Goal: Check status: Check status

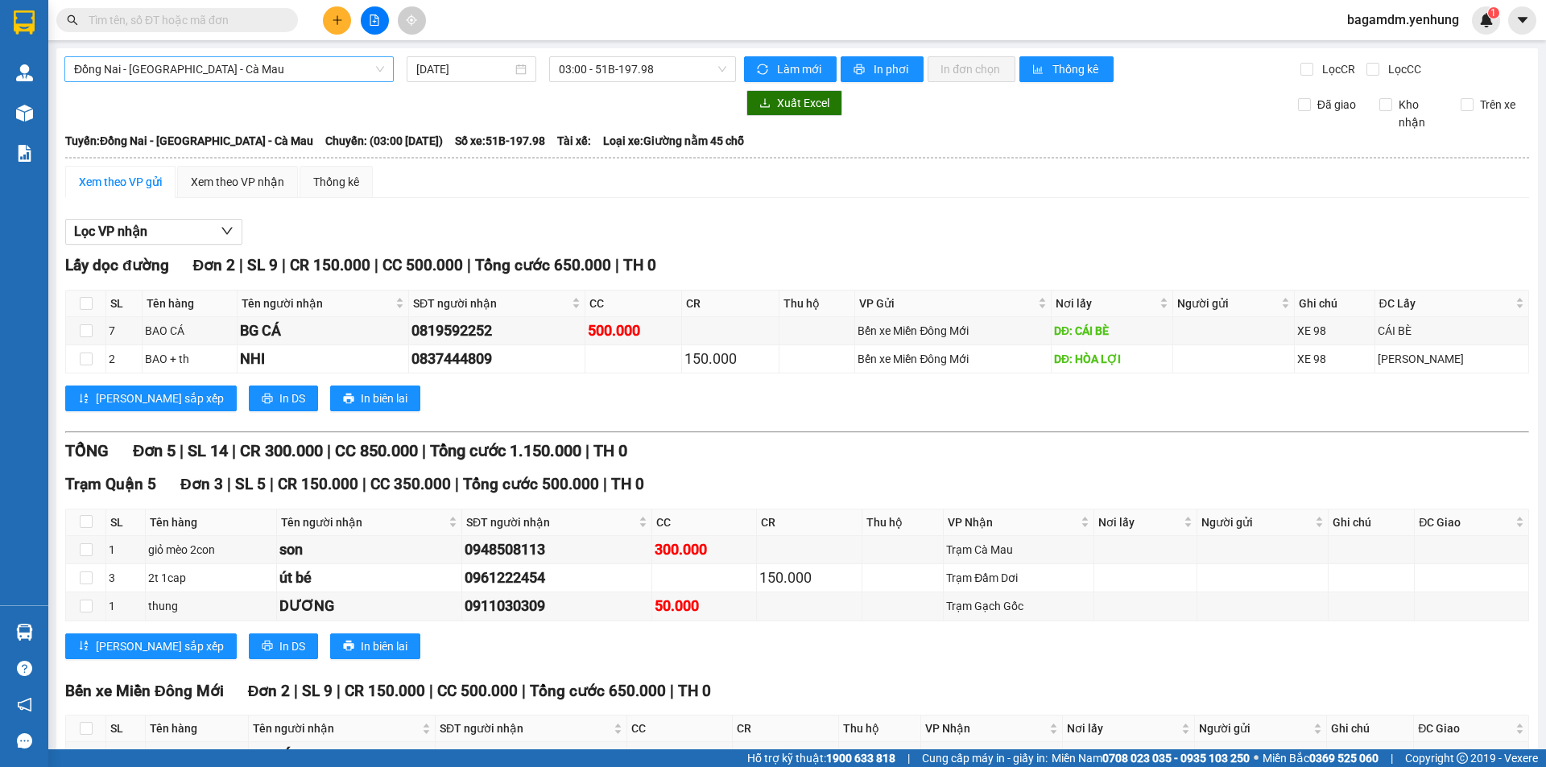
click at [334, 58] on span "Đồng Nai - [GEOGRAPHIC_DATA] - Cà Mau" at bounding box center [229, 69] width 310 height 24
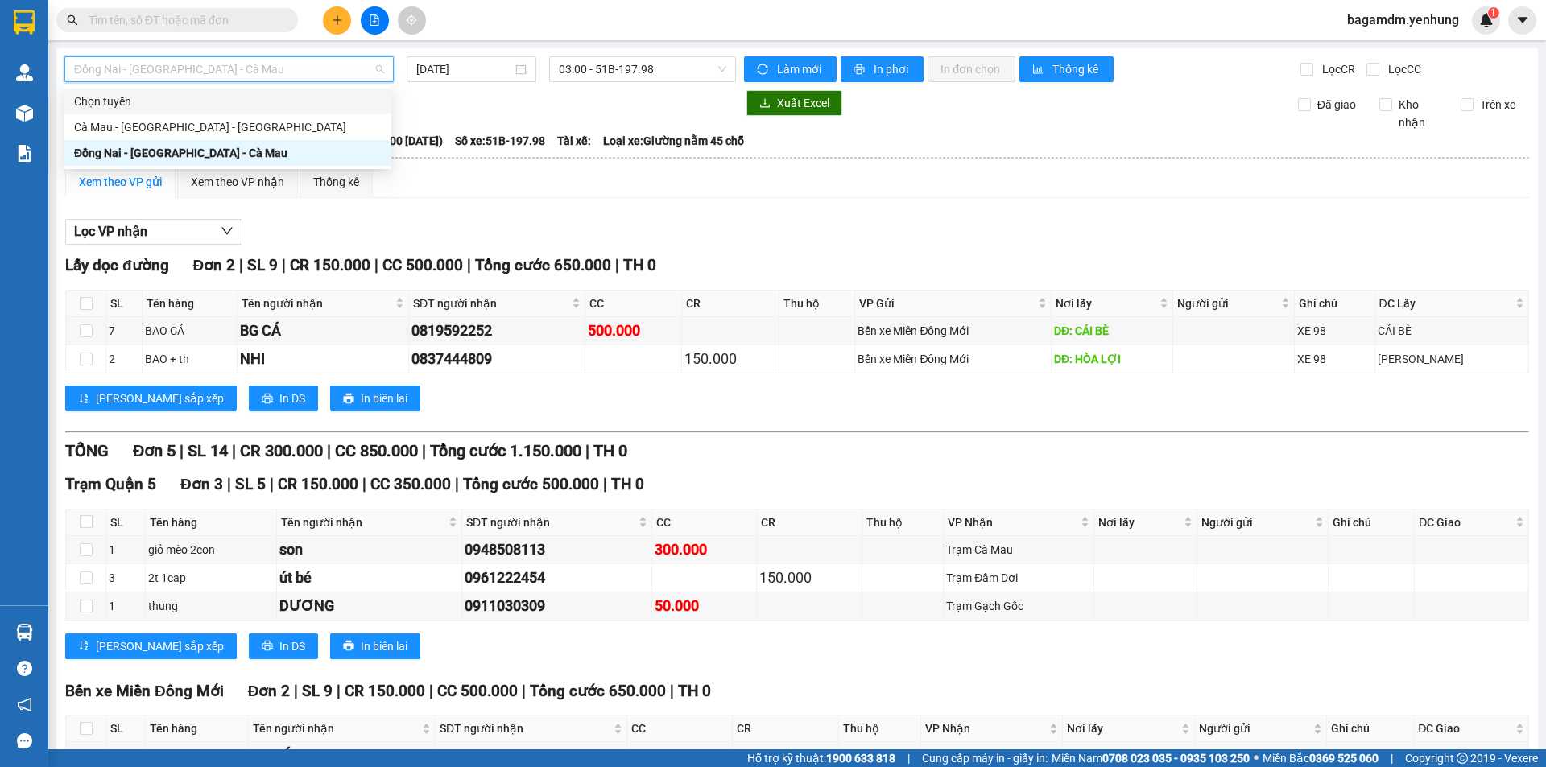
click at [203, 109] on div "Chọn tuyến" at bounding box center [228, 102] width 308 height 18
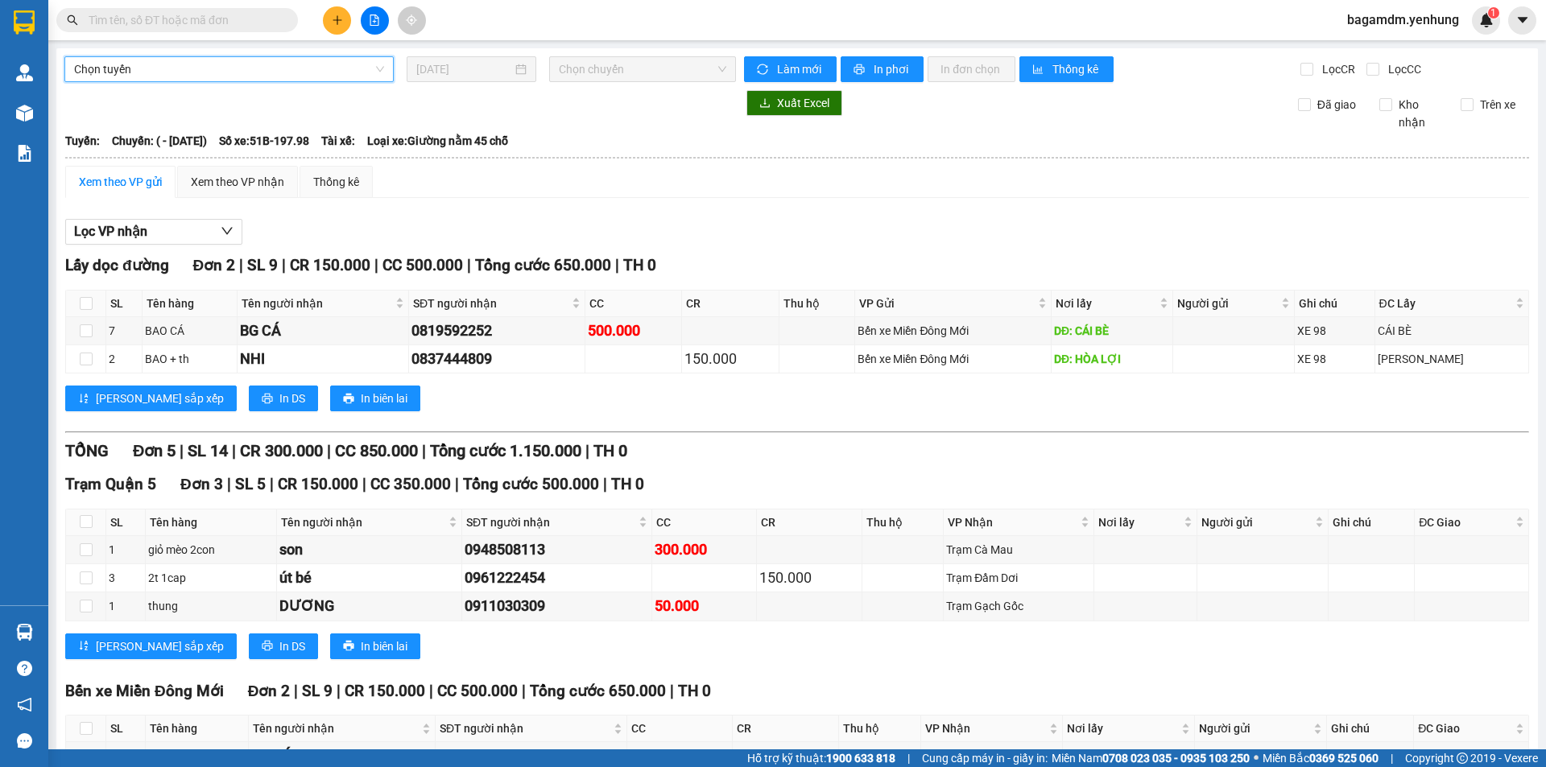
click at [196, 126] on div "Xuất Excel Đã giao Kho nhận Trên xe" at bounding box center [796, 110] width 1465 height 41
click at [201, 64] on span "Chọn tuyến" at bounding box center [229, 69] width 310 height 24
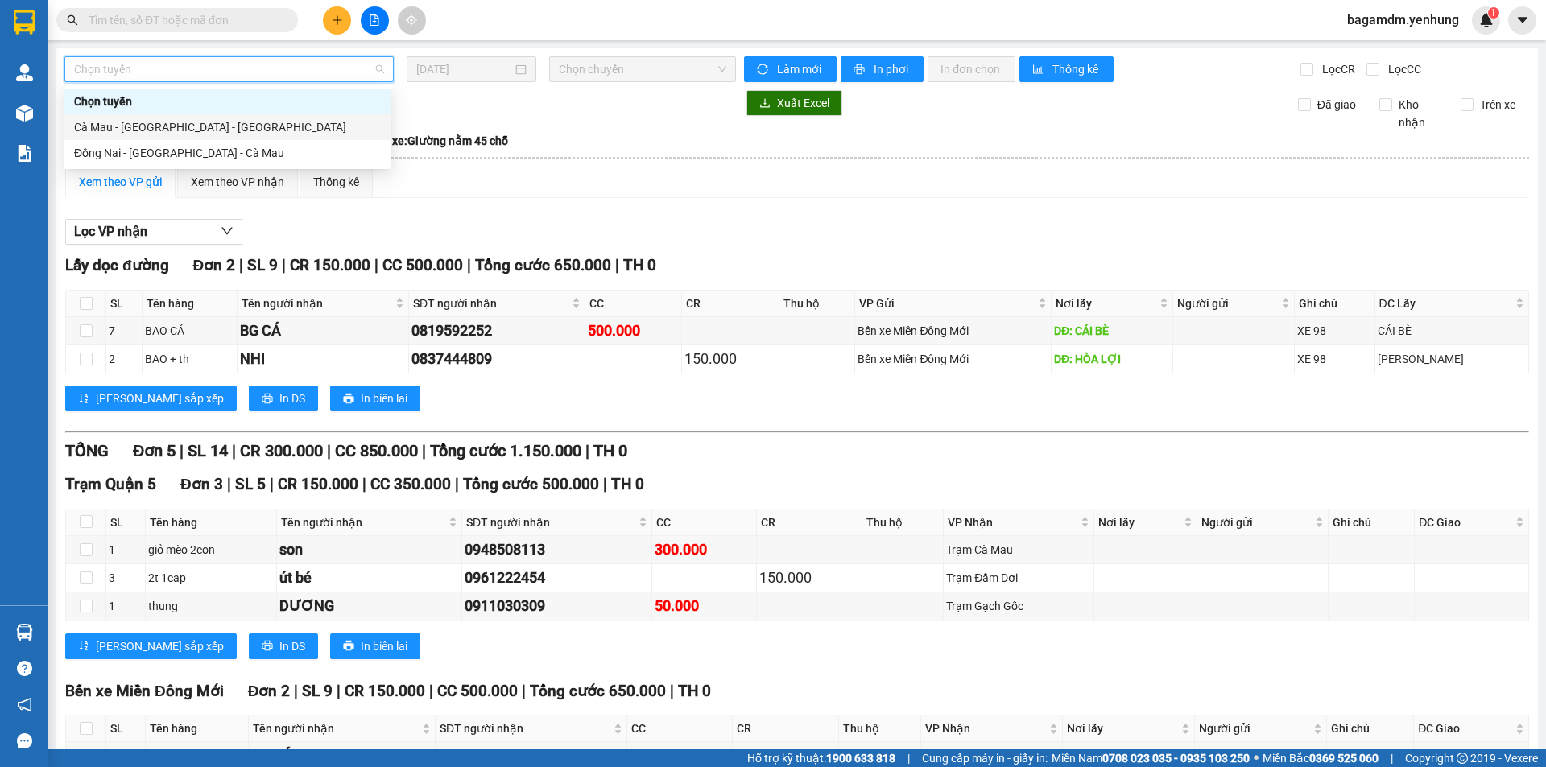
click at [184, 122] on div "Cà Mau - [GEOGRAPHIC_DATA] - [GEOGRAPHIC_DATA]" at bounding box center [228, 127] width 308 height 18
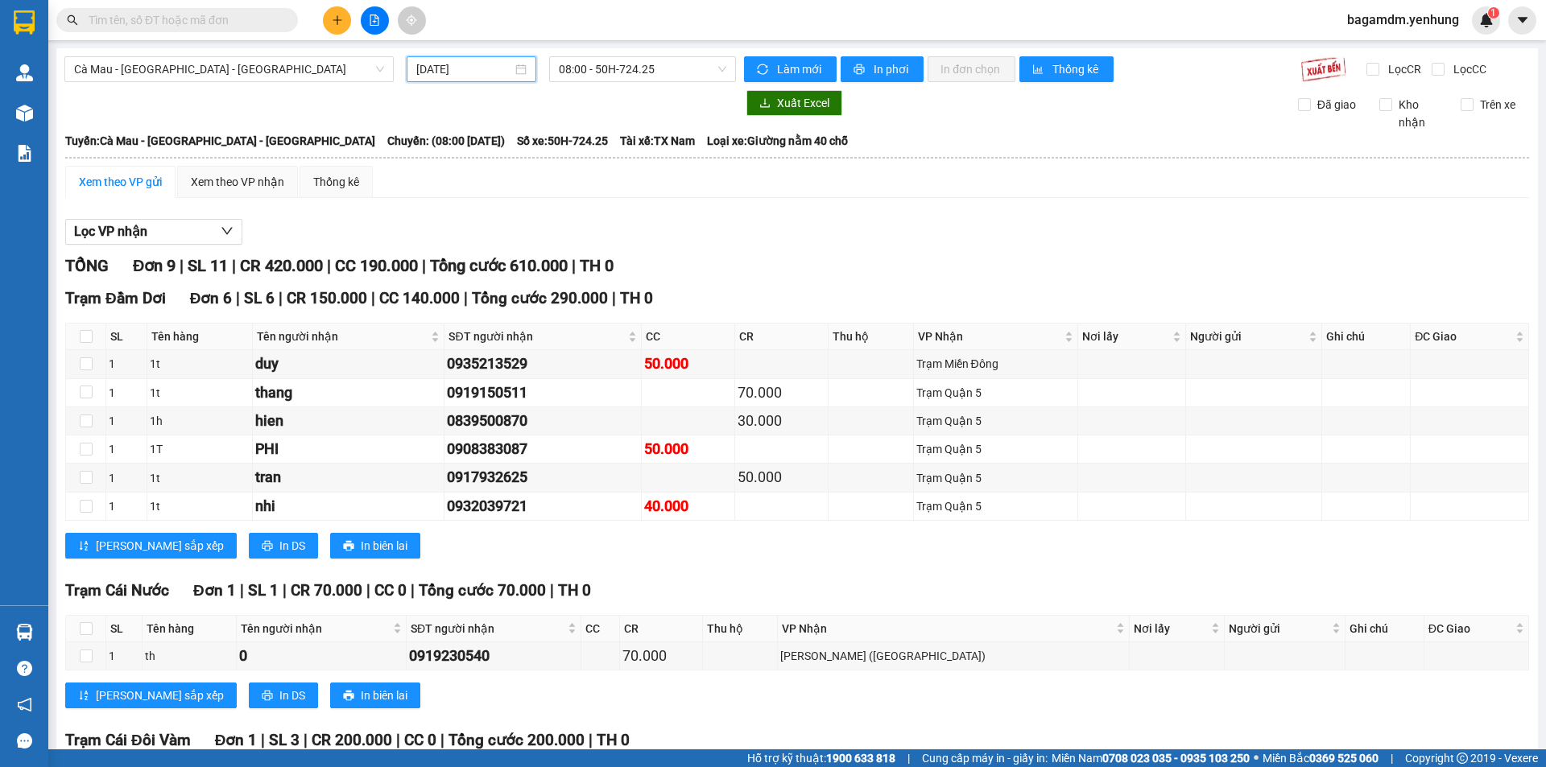
click at [462, 64] on input "[DATE]" at bounding box center [464, 69] width 96 height 18
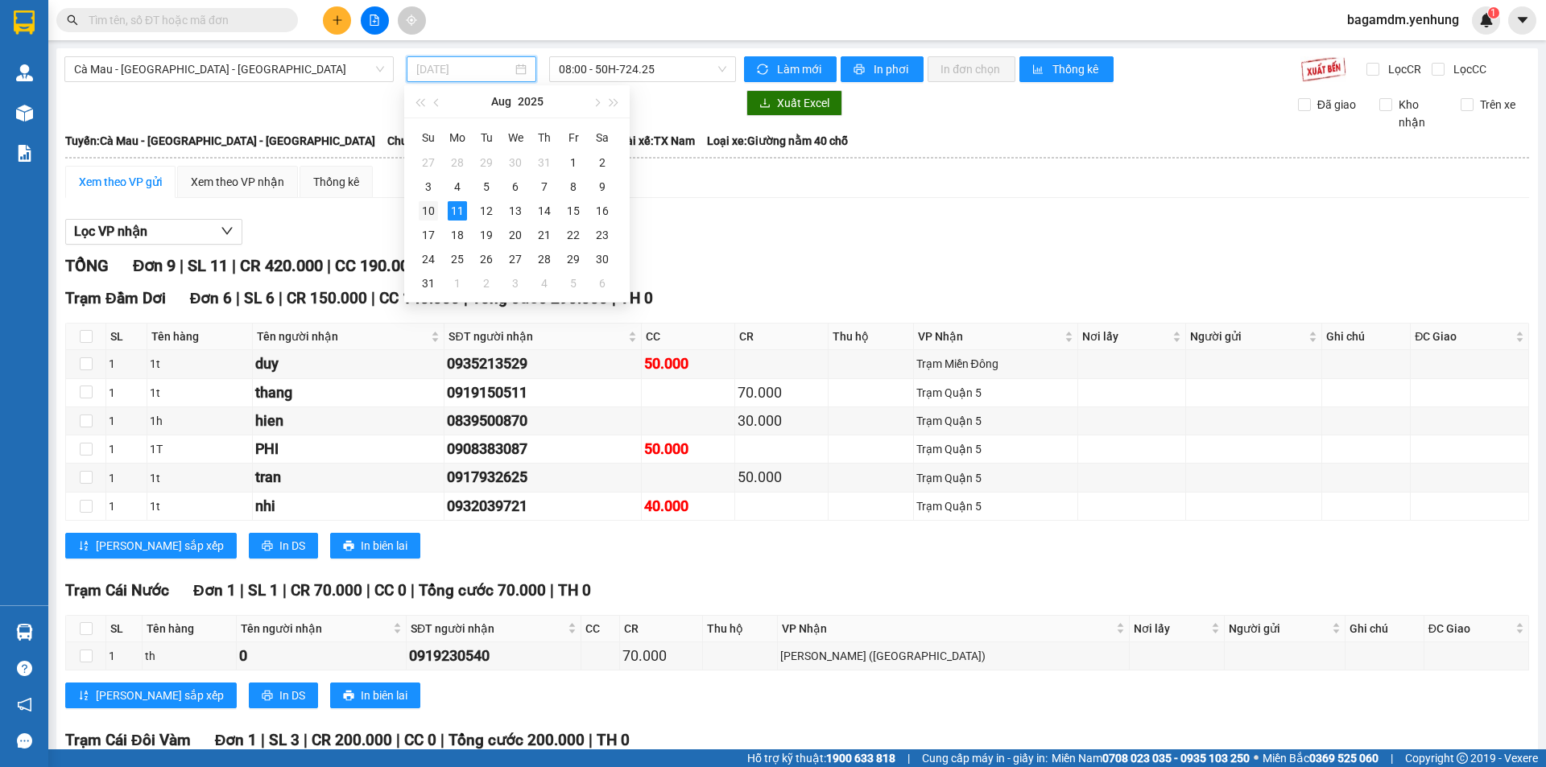
click at [428, 211] on div "10" at bounding box center [428, 210] width 19 height 19
type input "[DATE]"
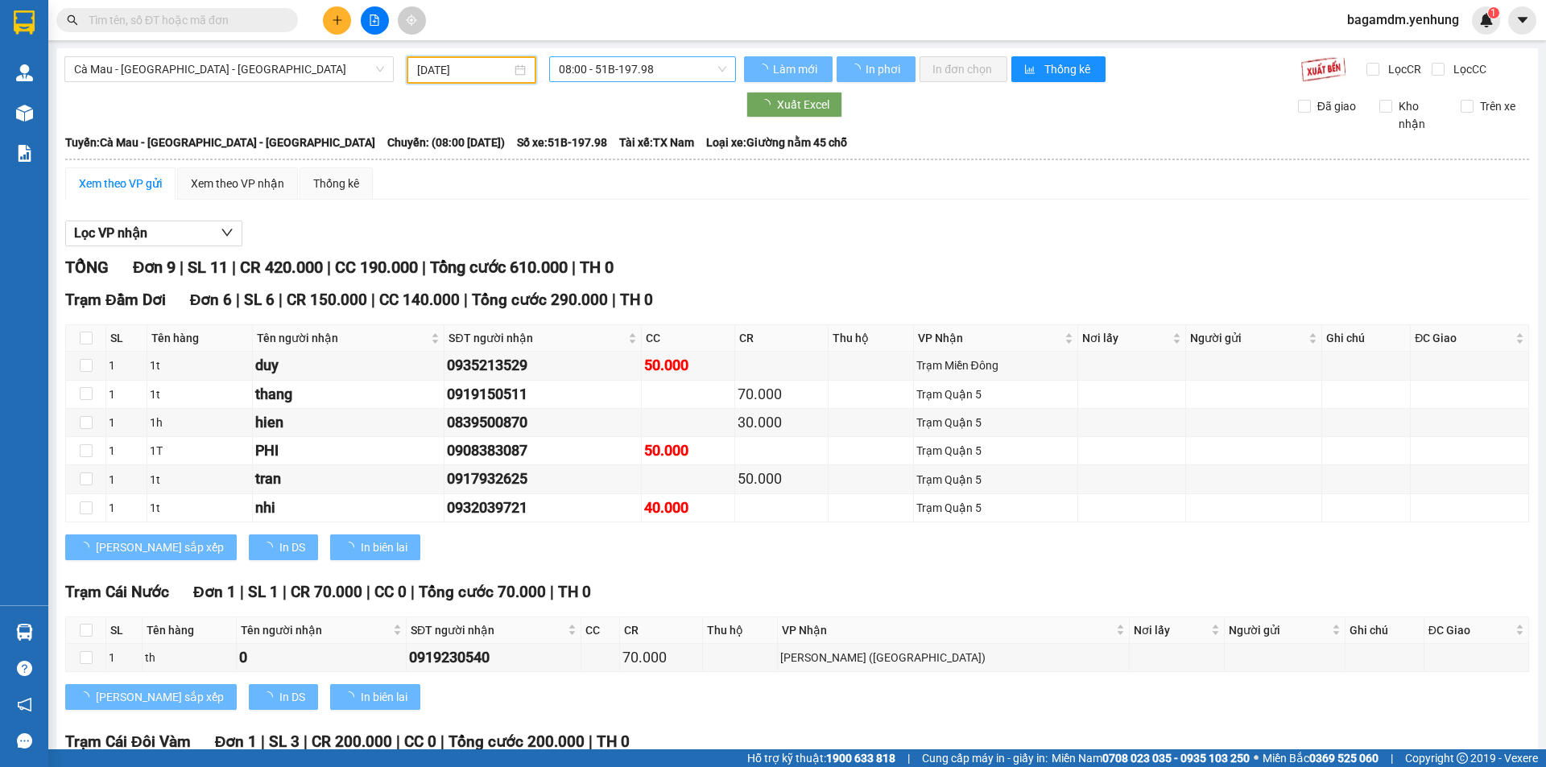
click at [601, 81] on div "08:00 - 51B-197.98" at bounding box center [642, 69] width 187 height 26
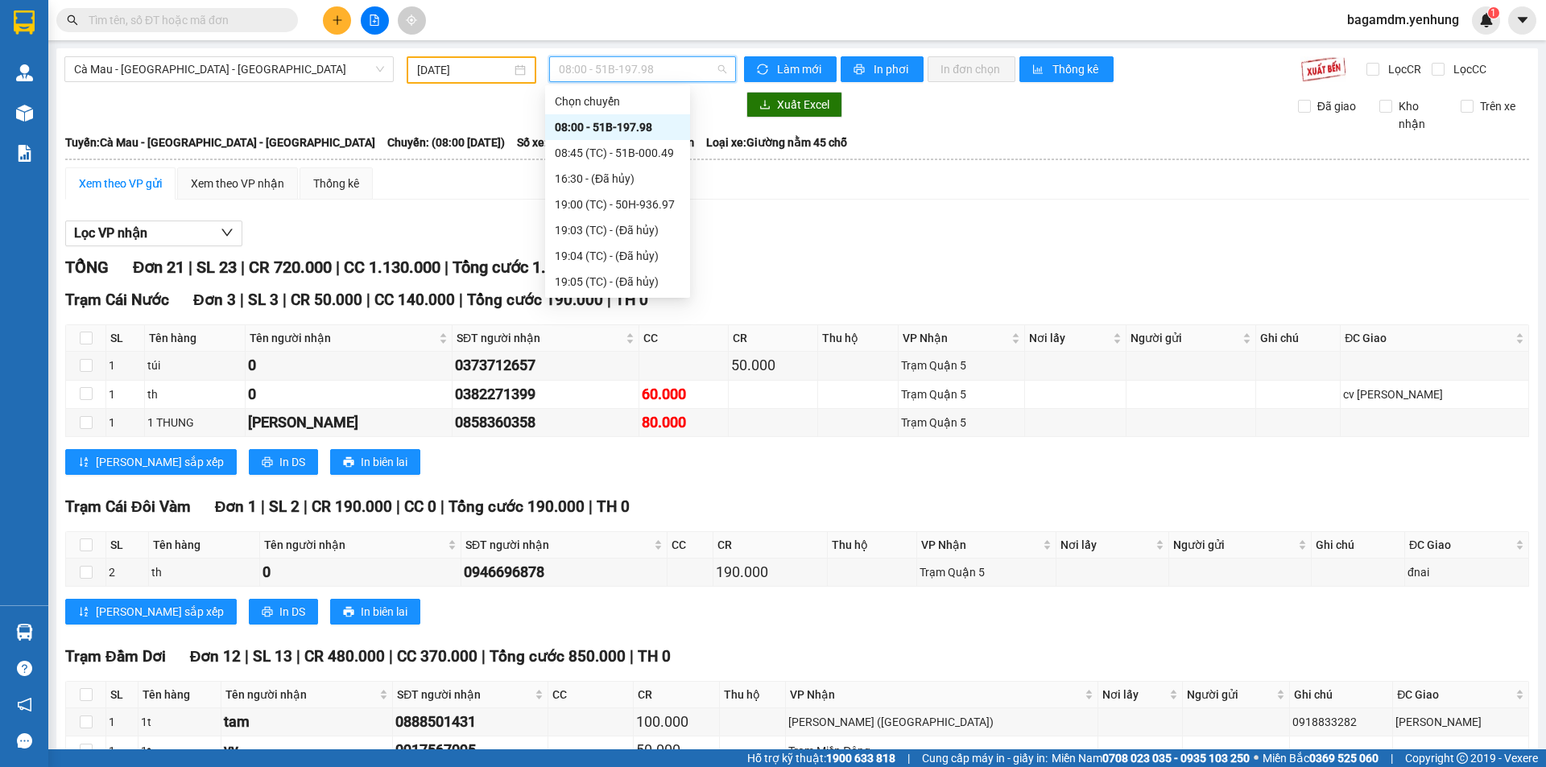
drag, startPoint x: 585, startPoint y: 123, endPoint x: 607, endPoint y: 94, distance: 36.7
click at [585, 124] on div "08:00 - 51B-197.98" at bounding box center [618, 127] width 126 height 18
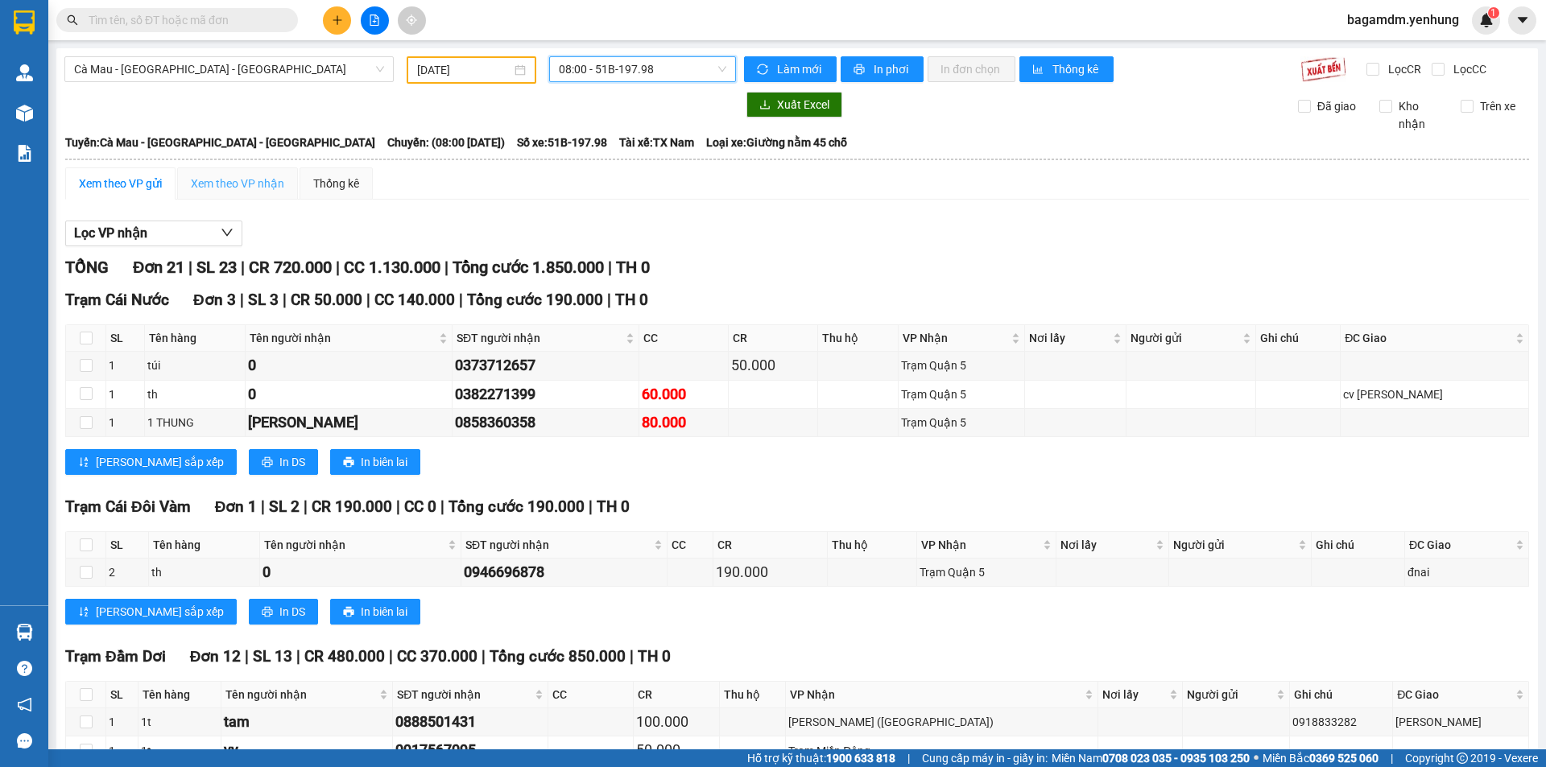
click at [240, 174] on div "Xem theo VP nhận" at bounding box center [237, 183] width 121 height 32
